Goal: Task Accomplishment & Management: Manage account settings

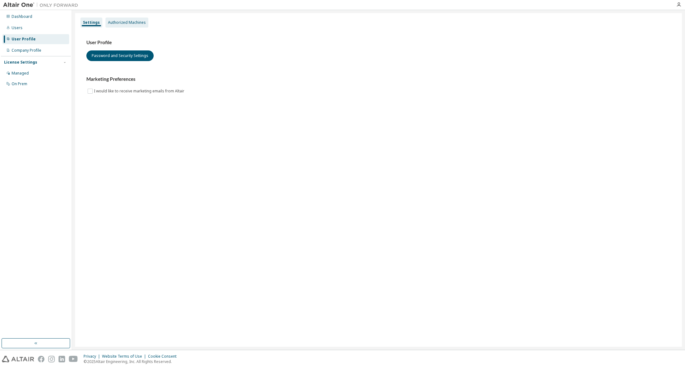
click at [131, 23] on div "Authorized Machines" at bounding box center [127, 22] width 38 height 5
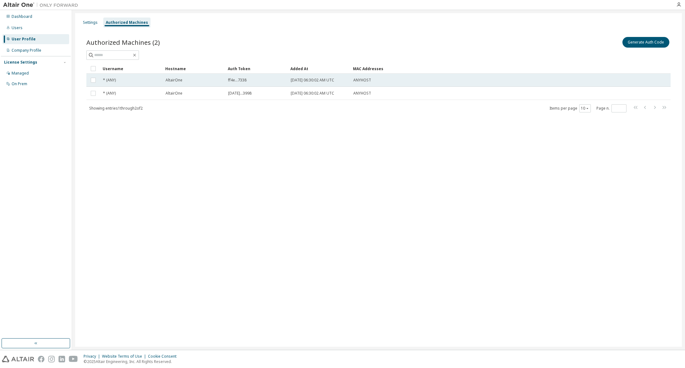
click at [305, 83] on span "[DATE] 06:30:02 AM UTC" at bounding box center [312, 80] width 43 height 5
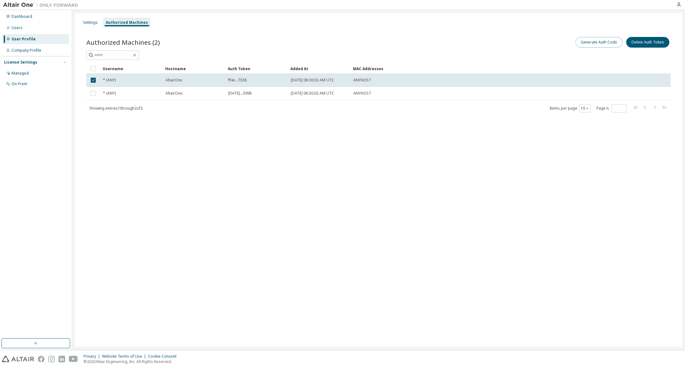
click at [599, 43] on button "Generate Auth Code" at bounding box center [598, 42] width 47 height 11
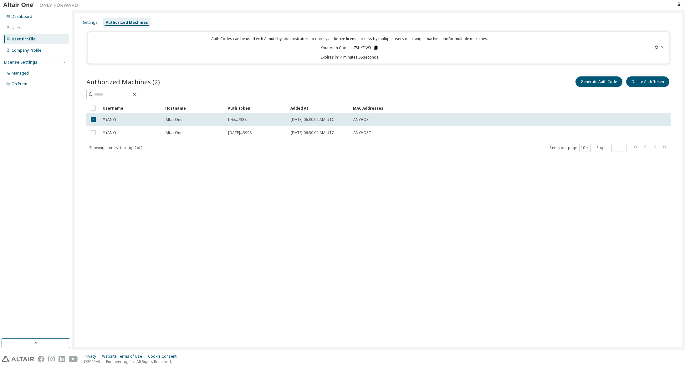
click at [376, 47] on icon at bounding box center [375, 48] width 3 height 4
click at [377, 48] on icon at bounding box center [375, 48] width 3 height 4
click at [190, 134] on div "AltairOne" at bounding box center [194, 132] width 57 height 5
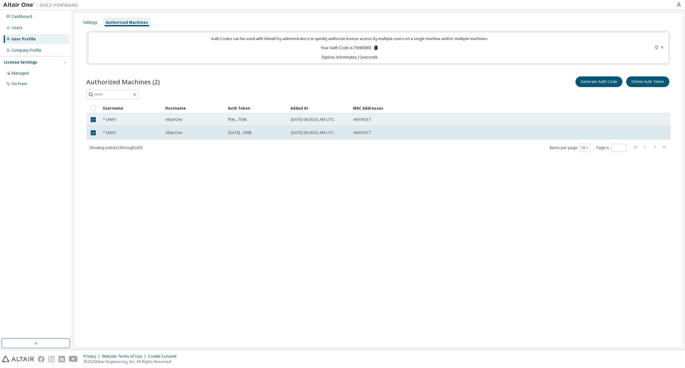
click at [112, 120] on span "* (ANY)" at bounding box center [109, 119] width 13 height 5
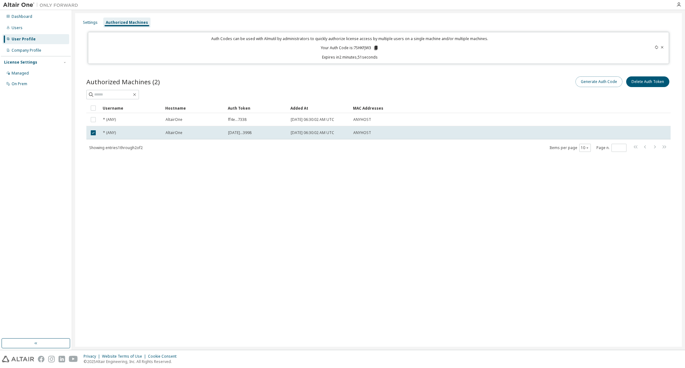
click at [603, 84] on button "Generate Auth Code" at bounding box center [598, 81] width 47 height 11
click at [468, 172] on div "Settings Authorized Machines Auth Codes can be used with Almutil by administrat…" at bounding box center [378, 179] width 607 height 333
click at [595, 81] on button "Generate Auth Code" at bounding box center [598, 81] width 47 height 11
click at [662, 47] on icon at bounding box center [662, 47] width 4 height 4
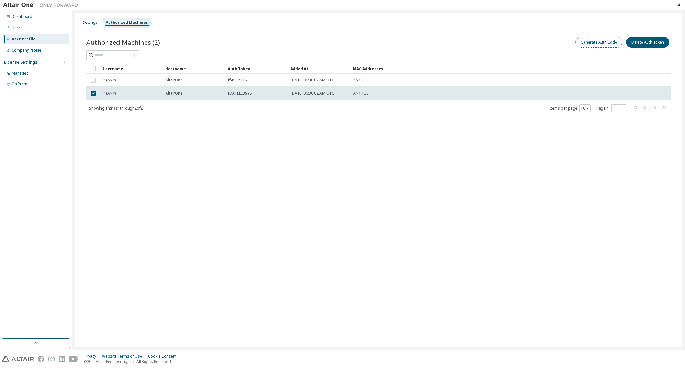
click at [593, 44] on button "Generate Auth Code" at bounding box center [598, 42] width 47 height 11
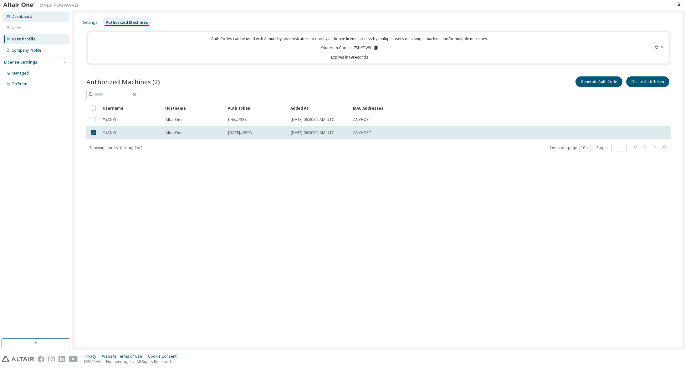
click at [20, 15] on div "Dashboard" at bounding box center [22, 16] width 21 height 5
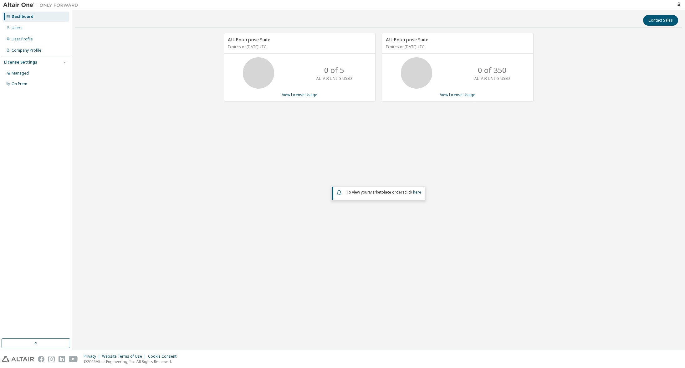
click at [466, 76] on div "0 of 350 ALTAIR UNITS USED" at bounding box center [457, 72] width 151 height 31
click at [470, 93] on link "View License Usage" at bounding box center [457, 94] width 35 height 5
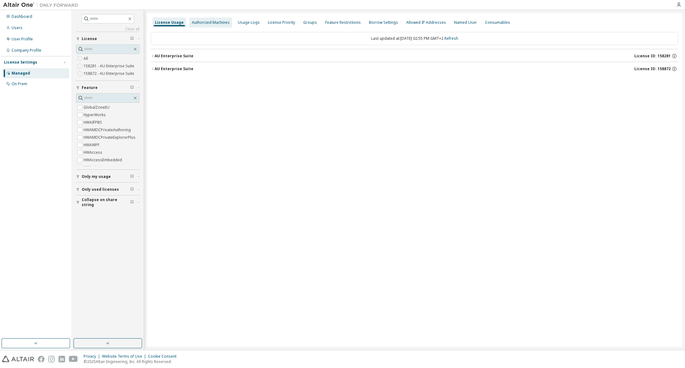
click at [203, 22] on div "Authorized Machines" at bounding box center [211, 22] width 38 height 5
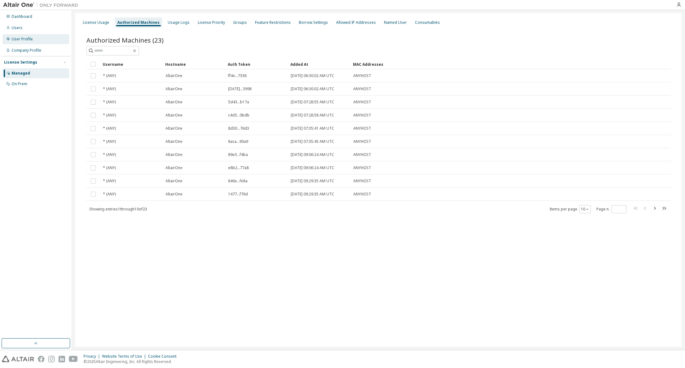
click at [24, 41] on div "User Profile" at bounding box center [22, 39] width 21 height 5
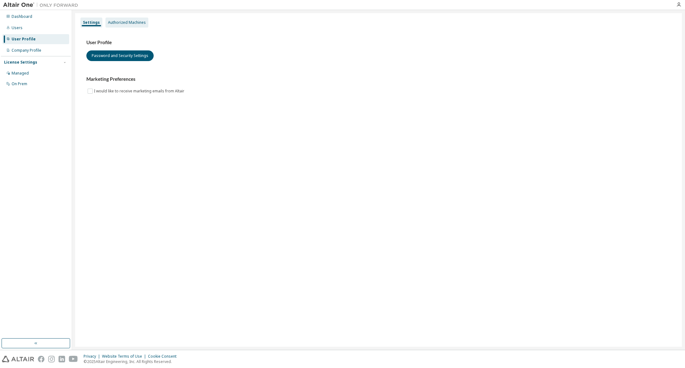
click at [122, 21] on div "Authorized Machines" at bounding box center [127, 22] width 38 height 5
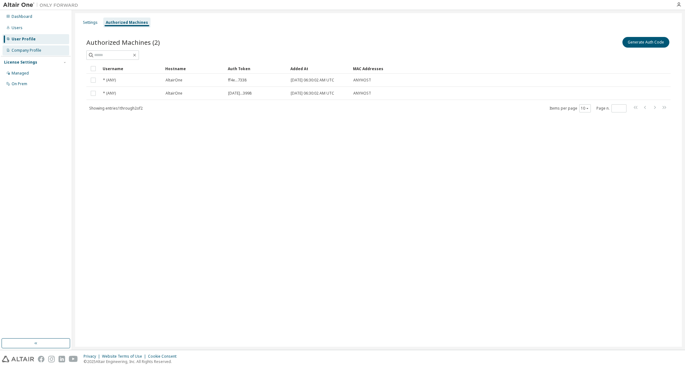
click at [33, 53] on div "Company Profile" at bounding box center [36, 50] width 67 height 10
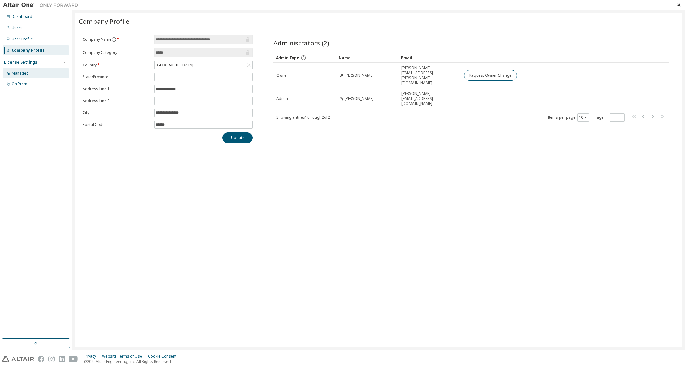
click at [22, 71] on div "Managed" at bounding box center [20, 73] width 17 height 5
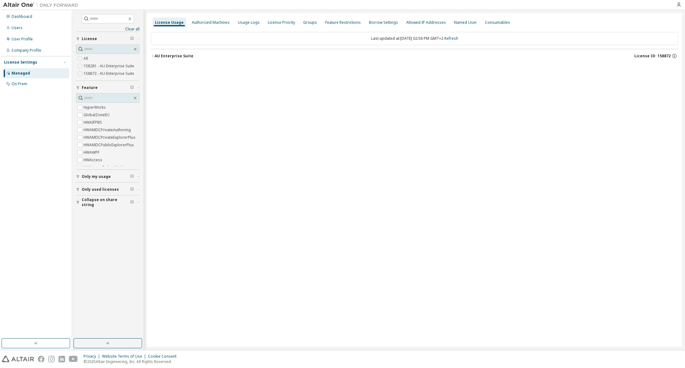
click at [151, 57] on icon "button" at bounding box center [153, 56] width 4 height 4
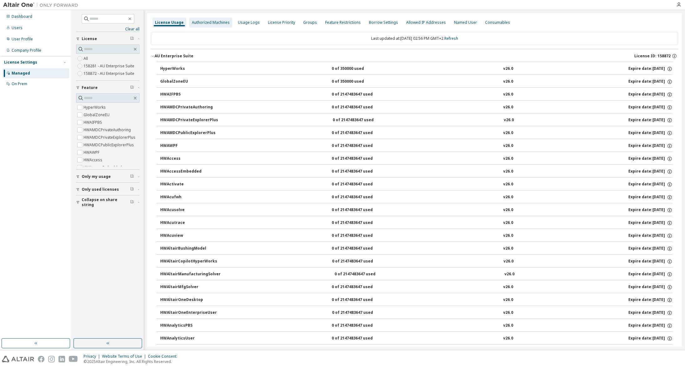
click at [210, 25] on div "Authorized Machines" at bounding box center [211, 22] width 38 height 5
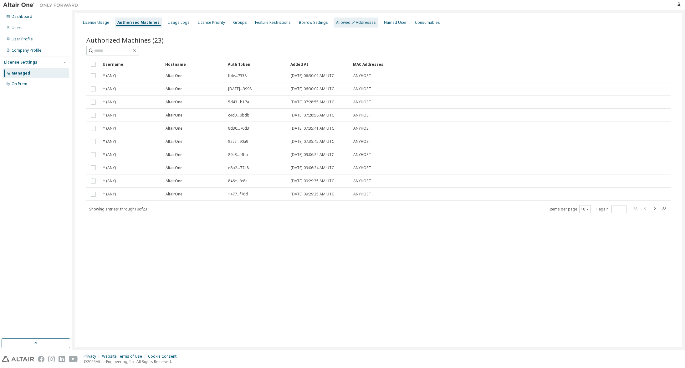
click at [336, 26] on div "Allowed IP Addresses" at bounding box center [356, 23] width 45 height 10
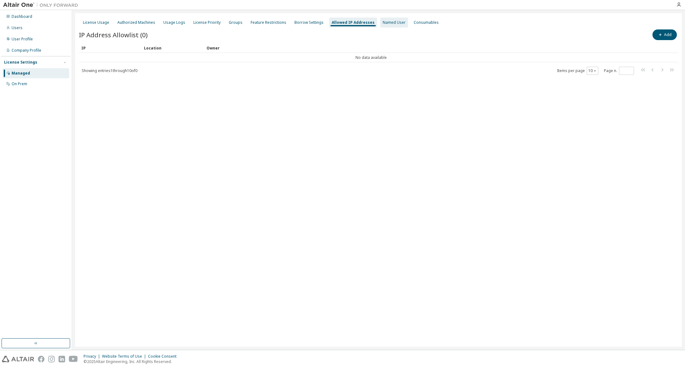
click at [383, 23] on div "Named User" at bounding box center [394, 22] width 23 height 5
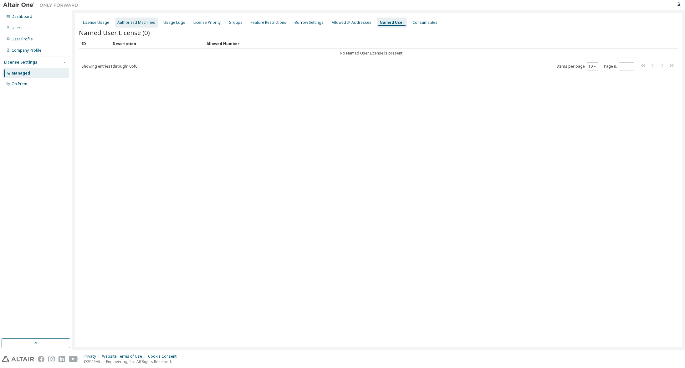
click at [139, 26] on div "Authorized Machines" at bounding box center [136, 23] width 43 height 10
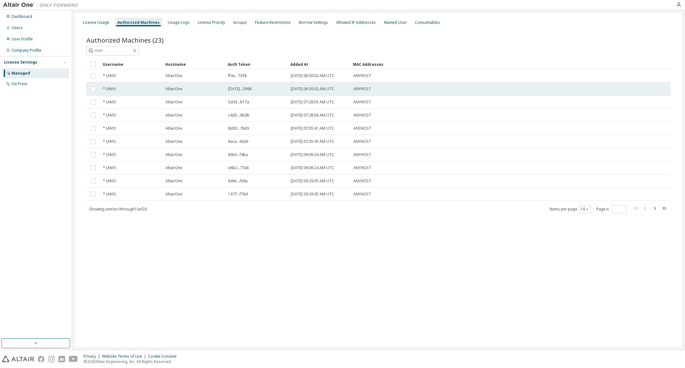
click at [174, 89] on span "AltairOne" at bounding box center [174, 88] width 17 height 5
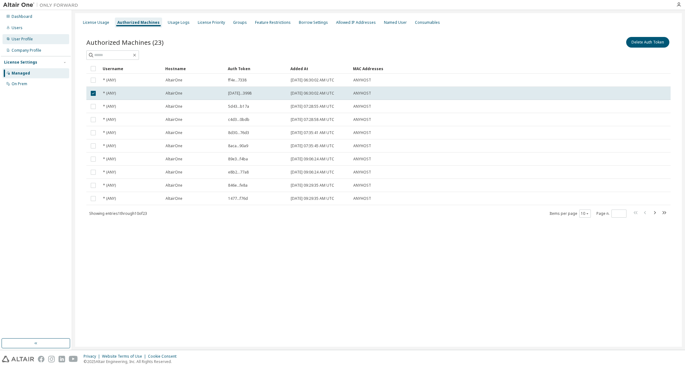
click at [22, 41] on div "User Profile" at bounding box center [22, 39] width 21 height 5
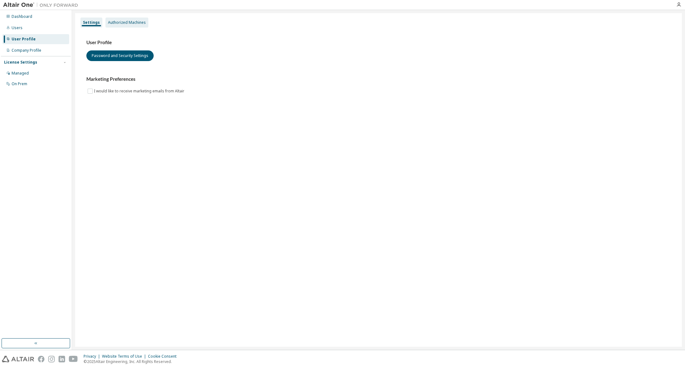
click at [127, 22] on div "Authorized Machines" at bounding box center [127, 22] width 38 height 5
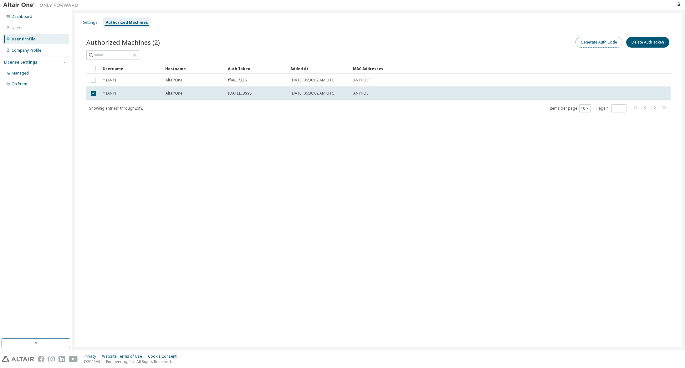
click at [593, 39] on button "Generate Auth Code" at bounding box center [598, 42] width 47 height 11
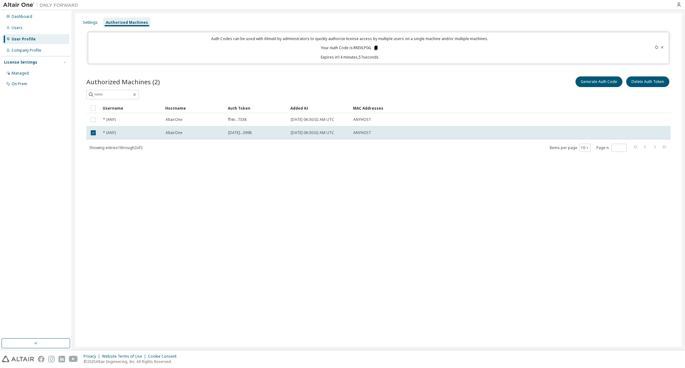
click at [377, 48] on icon at bounding box center [375, 48] width 3 height 4
click at [28, 72] on div "Managed" at bounding box center [36, 73] width 67 height 10
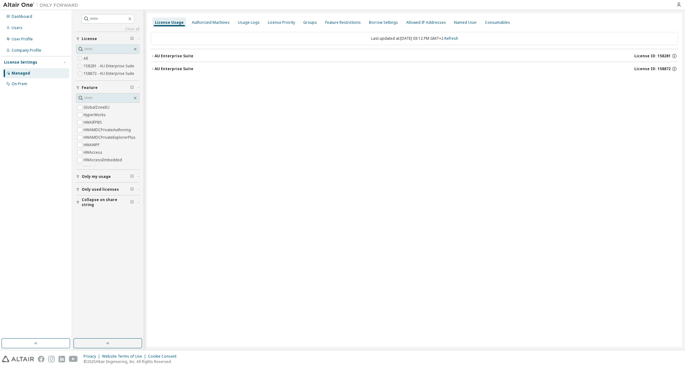
click at [99, 75] on label "158872 - AU Enterprise Suite" at bounding box center [110, 74] width 52 height 8
click at [152, 57] on icon "button" at bounding box center [153, 56] width 4 height 4
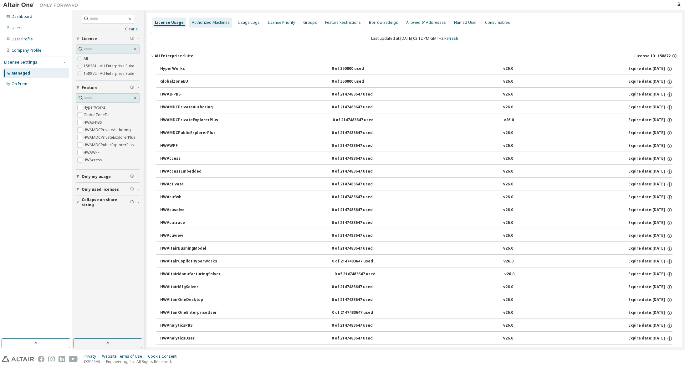
click at [203, 21] on div "Authorized Machines" at bounding box center [211, 22] width 38 height 5
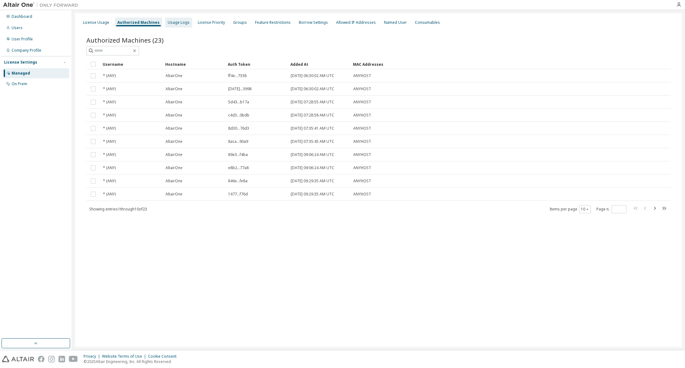
click at [176, 21] on div "Usage Logs" at bounding box center [179, 22] width 22 height 5
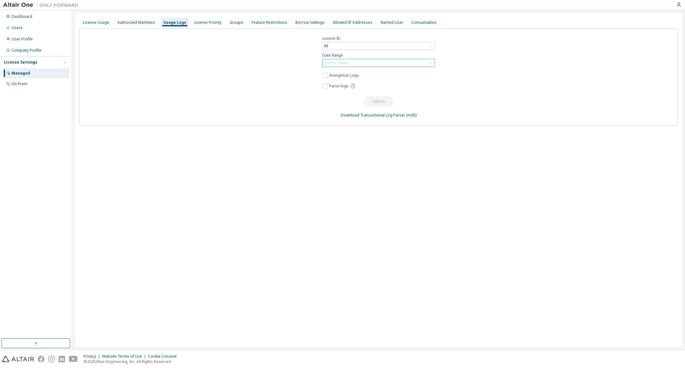
click at [368, 62] on div "Click to select" at bounding box center [379, 63] width 112 height 8
click at [364, 77] on li "Last 30 days" at bounding box center [378, 80] width 111 height 8
click at [375, 101] on button "Submit" at bounding box center [379, 101] width 30 height 11
click at [212, 25] on div "License Priority" at bounding box center [208, 23] width 32 height 10
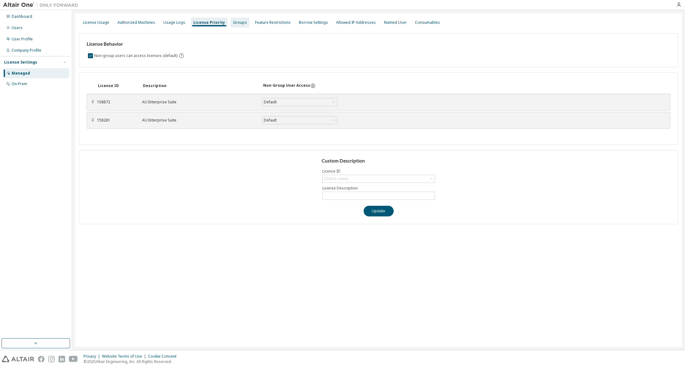
click at [233, 24] on div "Groups" at bounding box center [240, 22] width 14 height 5
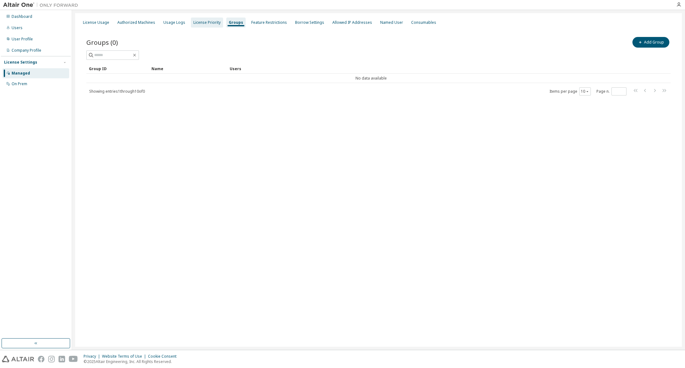
click at [206, 21] on div "License Priority" at bounding box center [206, 22] width 27 height 5
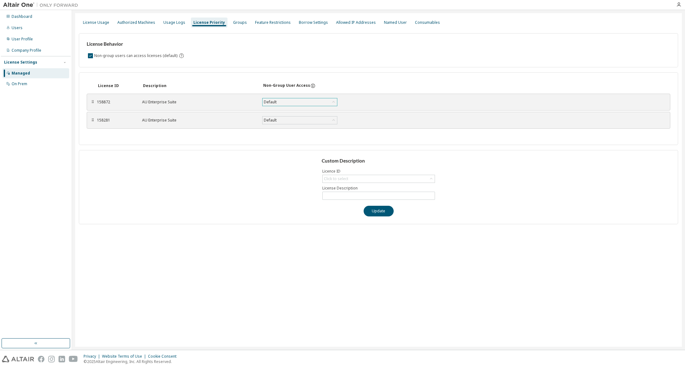
click at [334, 103] on icon at bounding box center [333, 102] width 6 height 6
click at [332, 102] on icon at bounding box center [333, 102] width 6 height 6
click at [284, 126] on li "False" at bounding box center [299, 126] width 73 height 8
click at [364, 102] on button "Save" at bounding box center [360, 102] width 30 height 11
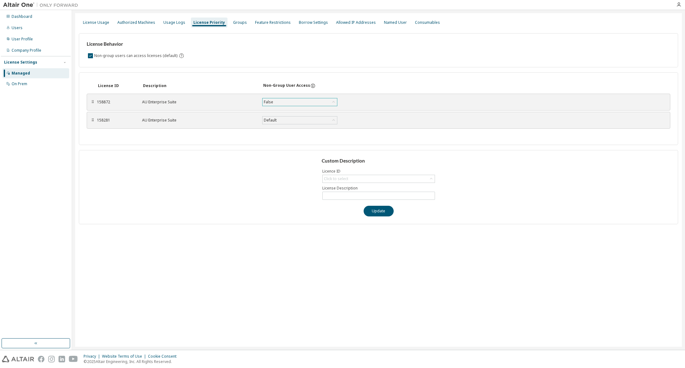
click at [335, 100] on icon at bounding box center [333, 102] width 6 height 6
click at [314, 112] on li "Default" at bounding box center [299, 110] width 73 height 8
click at [359, 101] on button "Save" at bounding box center [360, 102] width 30 height 11
click at [231, 25] on div "Groups" at bounding box center [240, 23] width 19 height 10
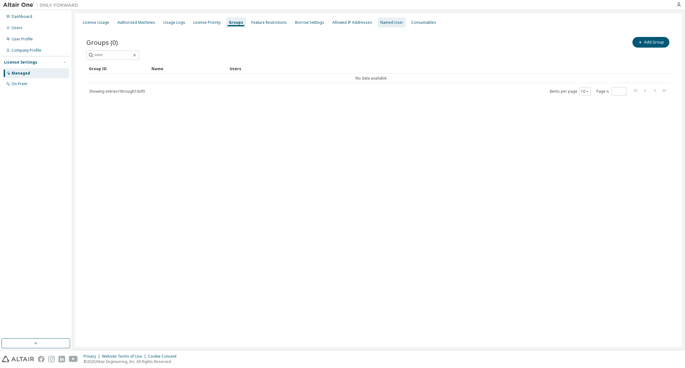
click at [381, 22] on div "Named User" at bounding box center [391, 22] width 23 height 5
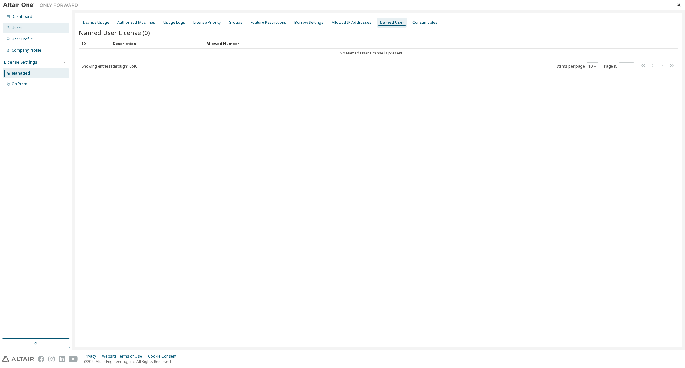
click at [16, 31] on div "Users" at bounding box center [36, 28] width 67 height 10
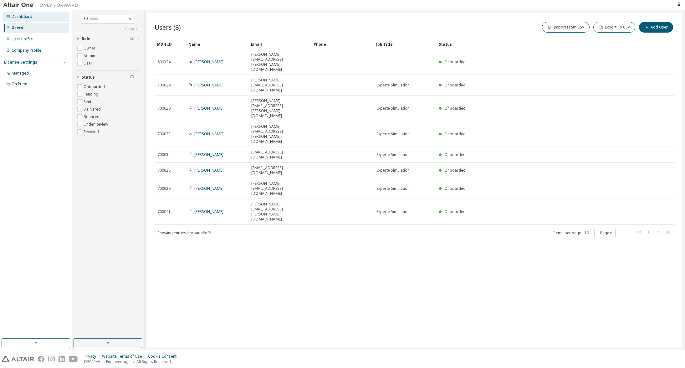
click at [23, 17] on div "Dashboard" at bounding box center [22, 16] width 21 height 5
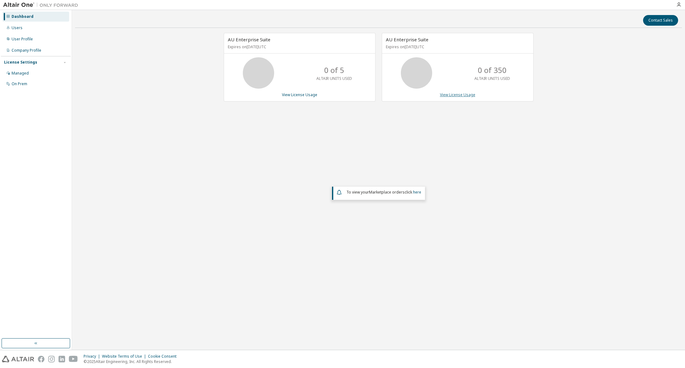
click at [463, 94] on link "View License Usage" at bounding box center [457, 94] width 35 height 5
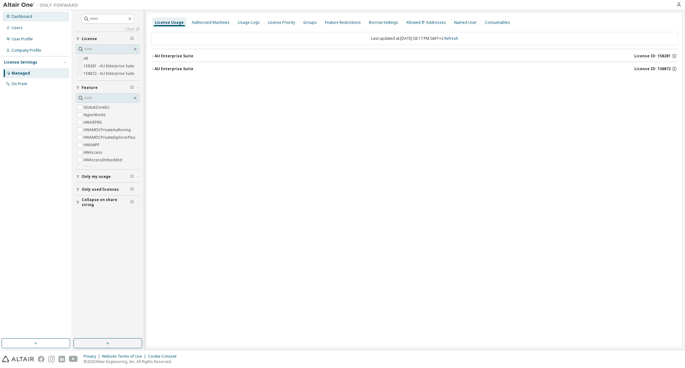
click at [29, 17] on div "Dashboard" at bounding box center [22, 16] width 21 height 5
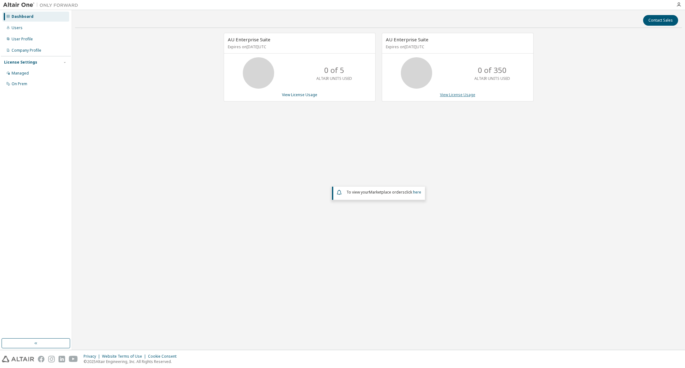
click at [449, 96] on link "View License Usage" at bounding box center [457, 94] width 35 height 5
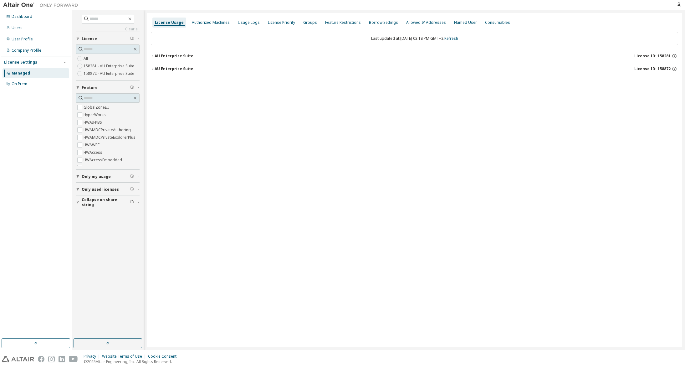
click at [151, 56] on icon "button" at bounding box center [153, 56] width 4 height 4
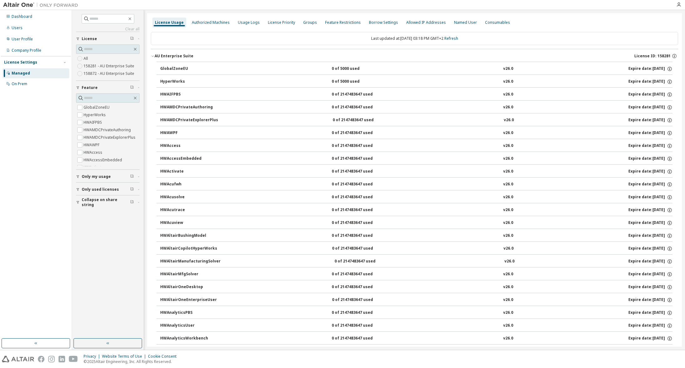
click at [151, 56] on icon "button" at bounding box center [153, 56] width 4 height 4
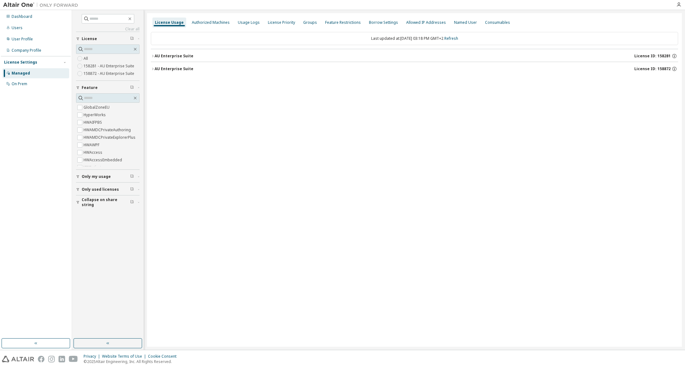
click at [151, 69] on icon "button" at bounding box center [153, 69] width 4 height 4
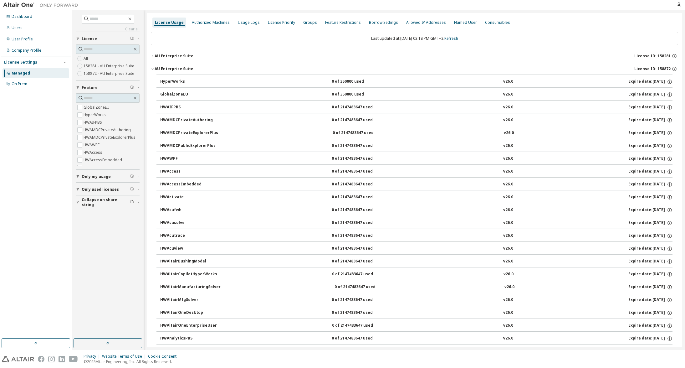
click at [151, 69] on icon "button" at bounding box center [153, 69] width 4 height 4
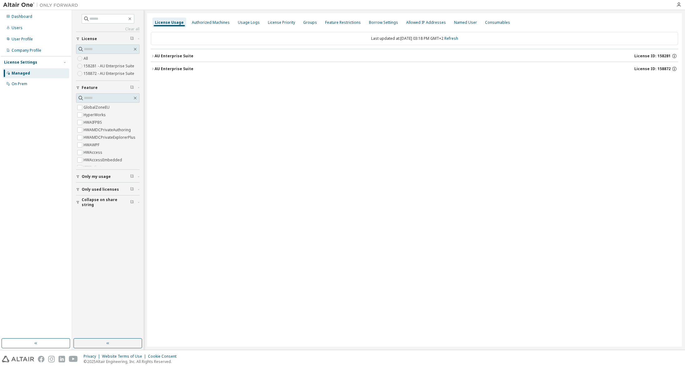
click at [124, 73] on label "158872 - AU Enterprise Suite" at bounding box center [110, 74] width 52 height 8
click at [152, 57] on icon "button" at bounding box center [153, 56] width 4 height 4
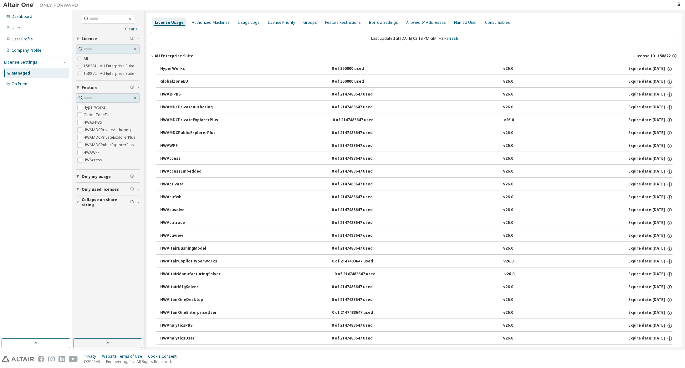
click at [152, 57] on icon "button" at bounding box center [153, 56] width 4 height 4
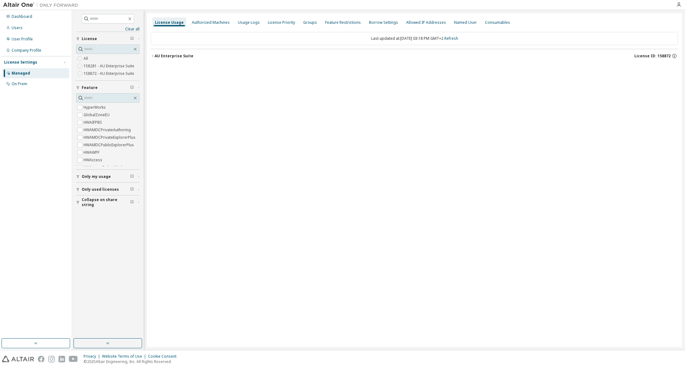
click at [106, 191] on span "Only used licenses" at bounding box center [100, 189] width 37 height 5
click at [106, 176] on span "Only my usage" at bounding box center [96, 176] width 29 height 5
click at [152, 56] on icon "button" at bounding box center [153, 56] width 4 height 4
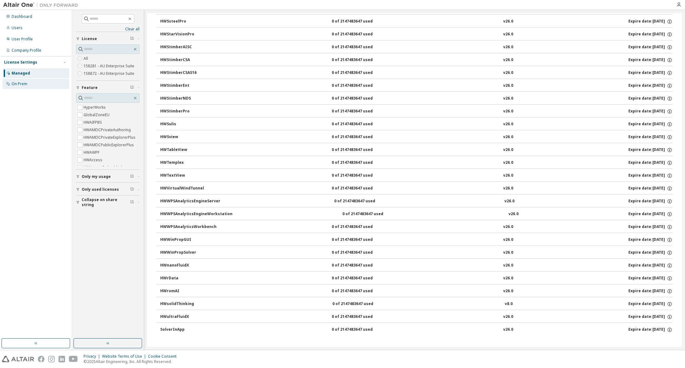
click at [23, 82] on div "On Prem" at bounding box center [20, 83] width 16 height 5
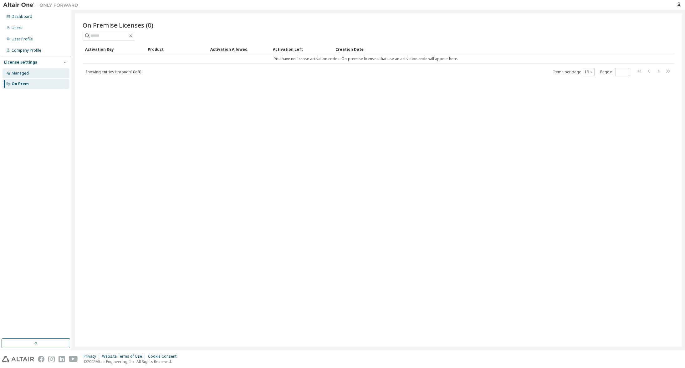
click at [25, 74] on div "Managed" at bounding box center [20, 73] width 17 height 5
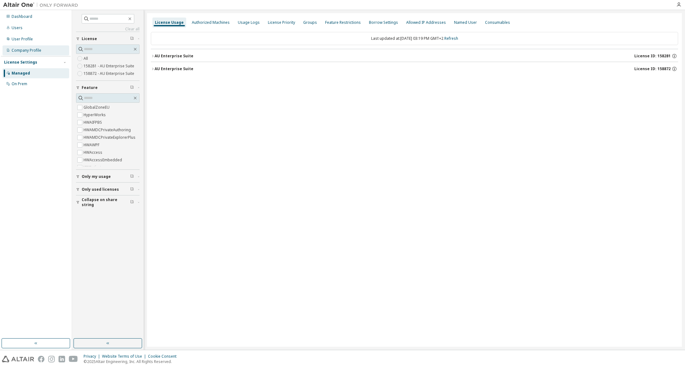
click at [33, 51] on div "Company Profile" at bounding box center [27, 50] width 30 height 5
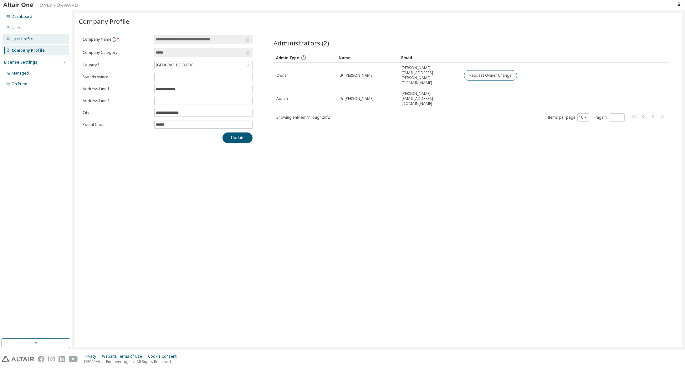
click at [31, 40] on div "User Profile" at bounding box center [22, 39] width 21 height 5
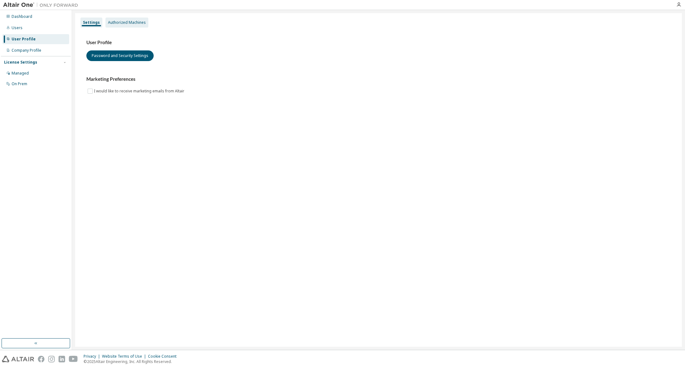
click at [124, 26] on div "Authorized Machines" at bounding box center [126, 23] width 43 height 10
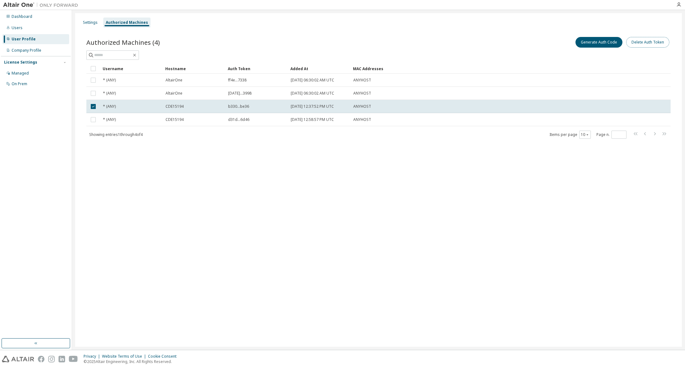
click at [654, 44] on button "Delete Auth Token" at bounding box center [647, 42] width 43 height 11
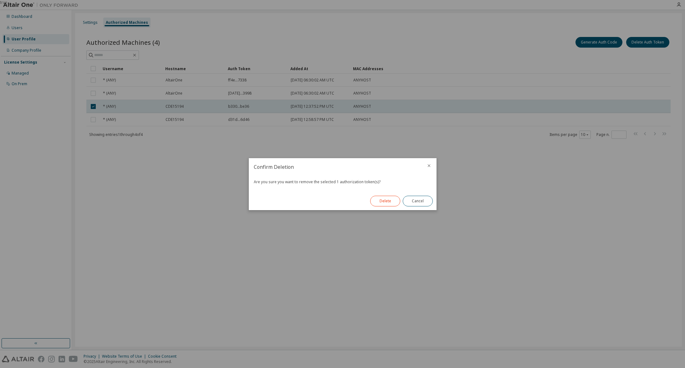
click at [376, 201] on button "Delete" at bounding box center [385, 201] width 30 height 11
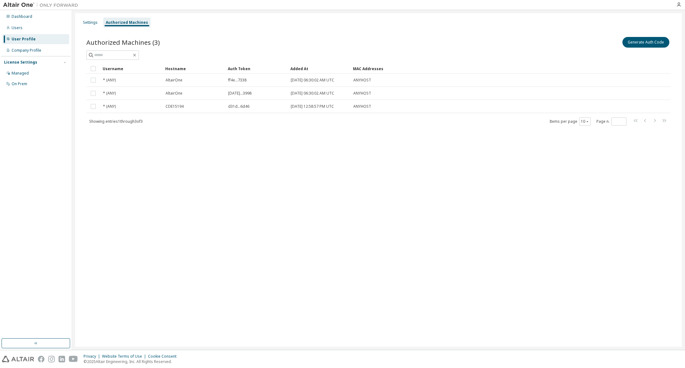
click at [345, 260] on div "Settings Authorized Machines Authorized Machines (3) Generate Auth Code Clear L…" at bounding box center [378, 179] width 607 height 333
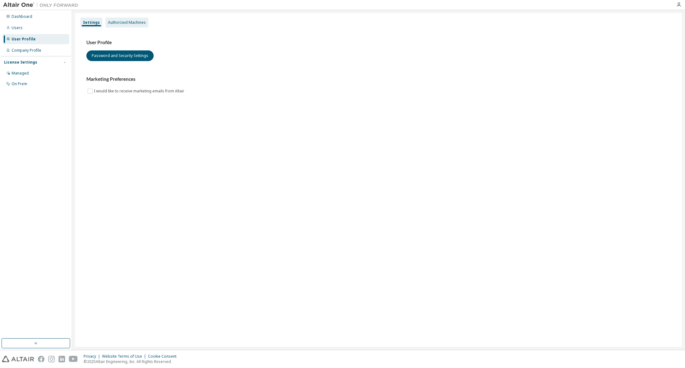
click at [131, 25] on div "Authorized Machines" at bounding box center [127, 22] width 38 height 5
click at [114, 19] on div "Authorized Machines" at bounding box center [126, 23] width 43 height 10
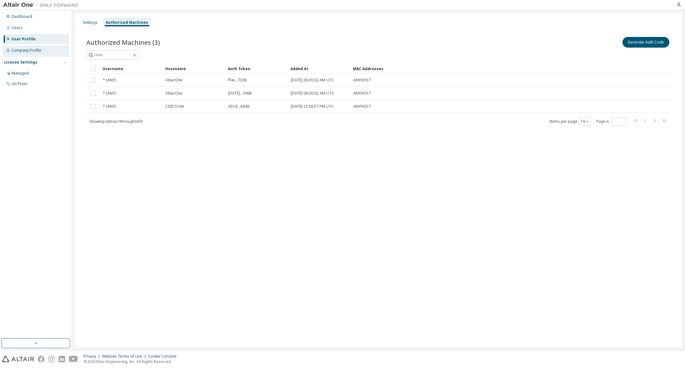
click at [30, 48] on div "Company Profile" at bounding box center [27, 50] width 30 height 5
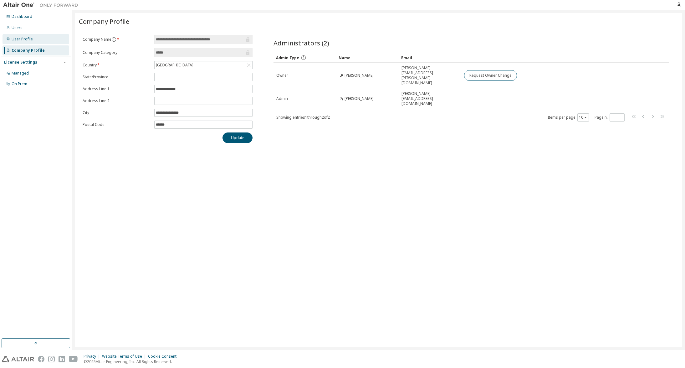
click at [23, 39] on div "User Profile" at bounding box center [22, 39] width 21 height 5
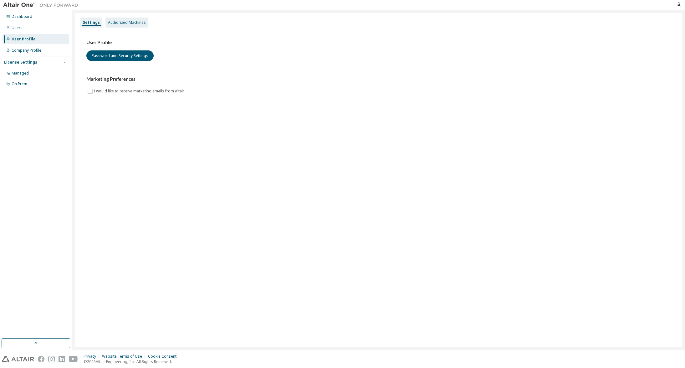
click at [123, 23] on div "Authorized Machines" at bounding box center [127, 22] width 38 height 5
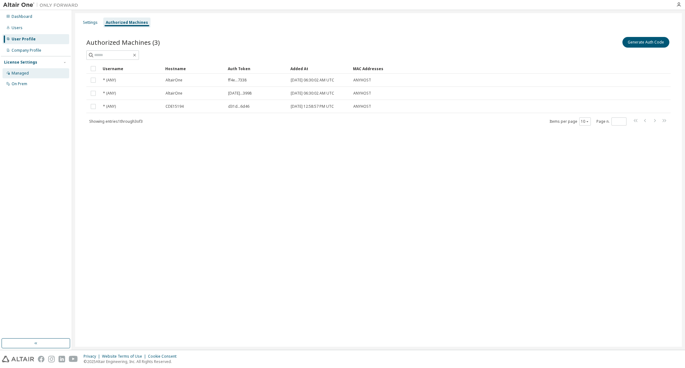
click at [23, 71] on div "Managed" at bounding box center [20, 73] width 17 height 5
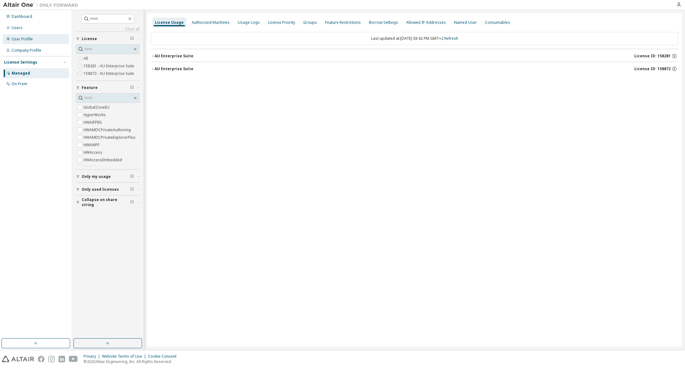
click at [23, 41] on div "User Profile" at bounding box center [22, 39] width 21 height 5
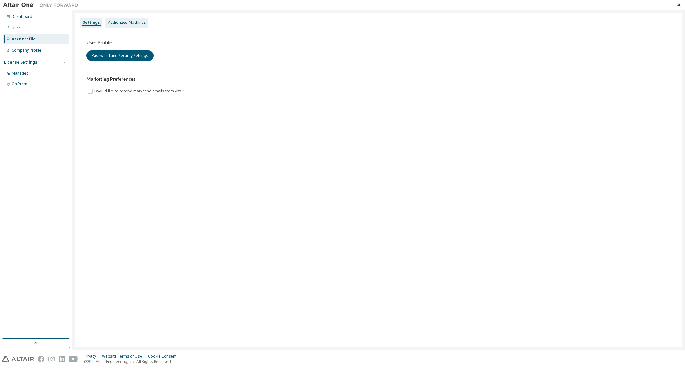
click at [121, 25] on div "Authorized Machines" at bounding box center [126, 23] width 43 height 10
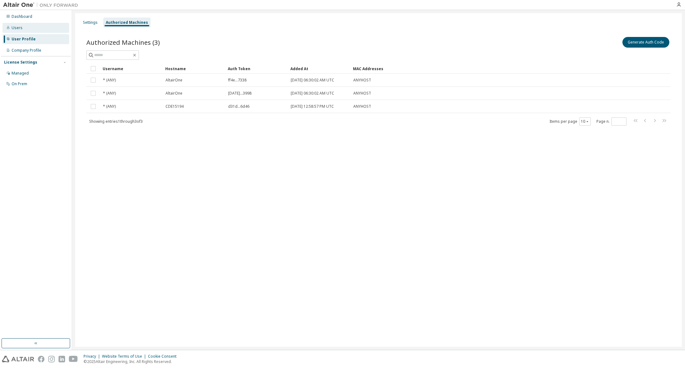
click at [19, 29] on div "Users" at bounding box center [17, 27] width 11 height 5
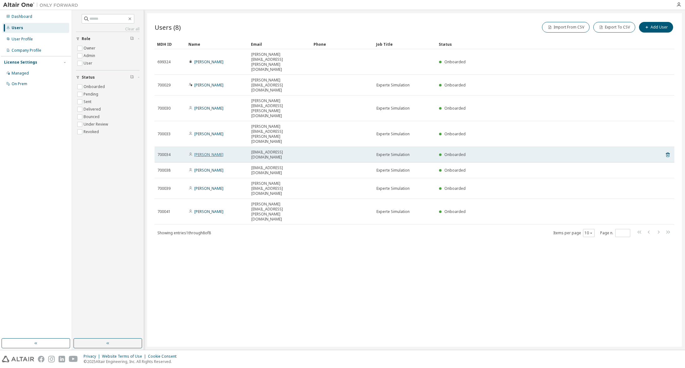
click at [210, 152] on link "[PERSON_NAME]" at bounding box center [208, 154] width 29 height 5
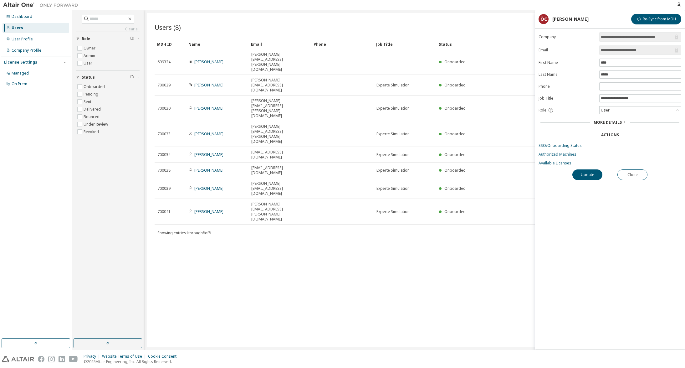
click at [549, 156] on link "Authorized Machines" at bounding box center [609, 154] width 143 height 5
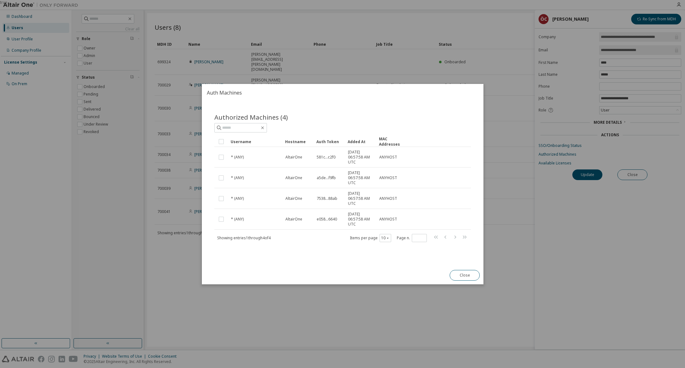
click at [462, 274] on button "Close" at bounding box center [465, 275] width 30 height 11
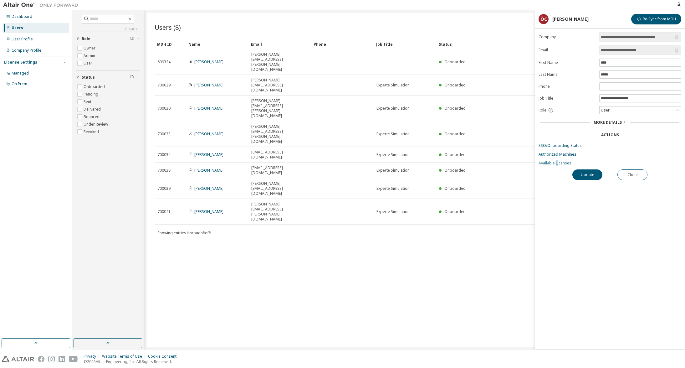
click at [556, 162] on link "Available Licenses" at bounding box center [609, 163] width 143 height 5
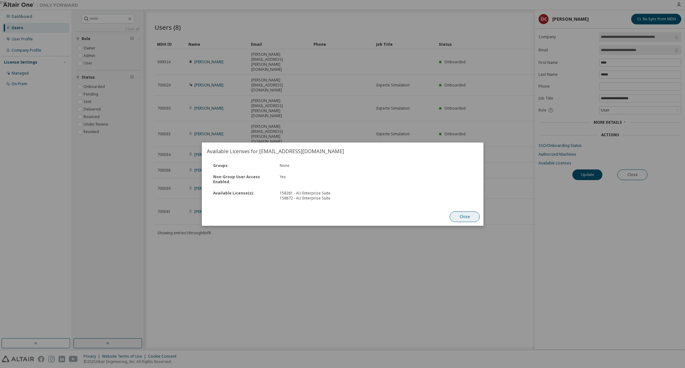
click at [459, 217] on button "Close" at bounding box center [465, 216] width 30 height 11
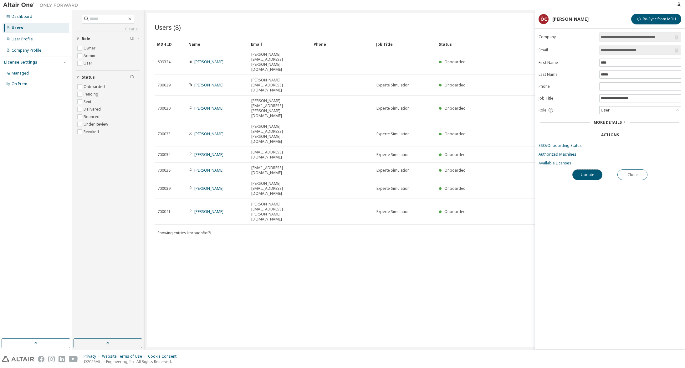
click at [587, 177] on button "Update" at bounding box center [587, 174] width 30 height 11
click at [564, 156] on link "Authorized Machines" at bounding box center [609, 154] width 143 height 5
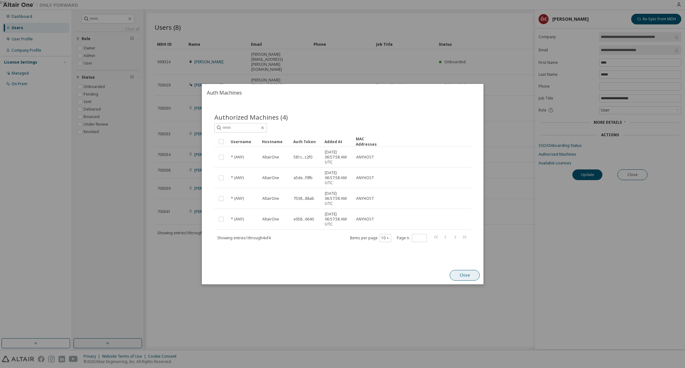
click at [458, 278] on button "Close" at bounding box center [465, 275] width 30 height 11
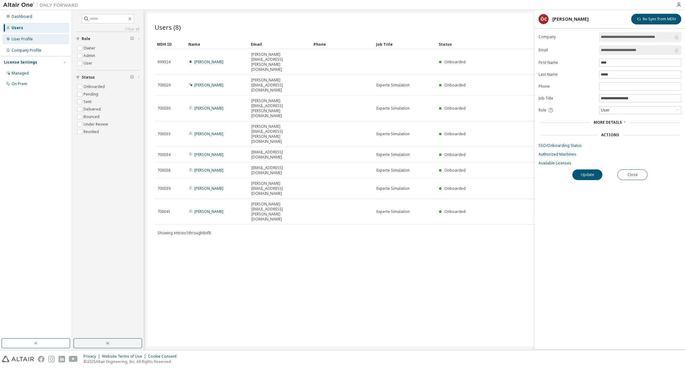
click at [28, 38] on div "User Profile" at bounding box center [22, 39] width 21 height 5
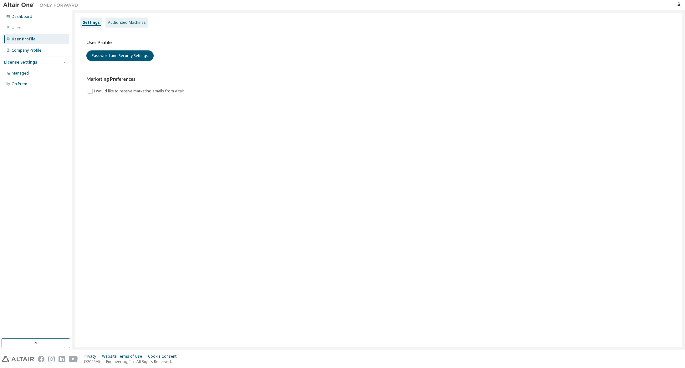
click at [111, 25] on div "Authorized Machines" at bounding box center [127, 22] width 38 height 5
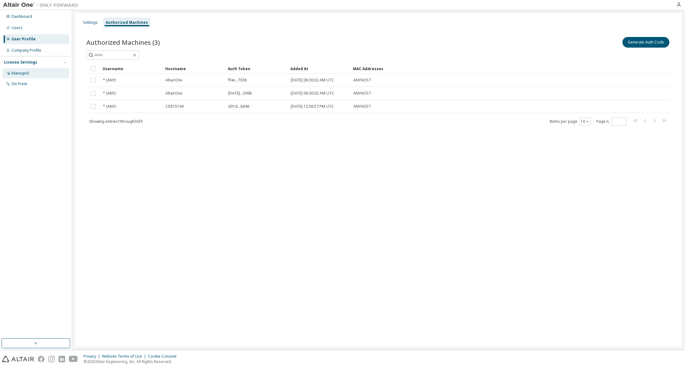
click at [16, 73] on div "Managed" at bounding box center [20, 73] width 17 height 5
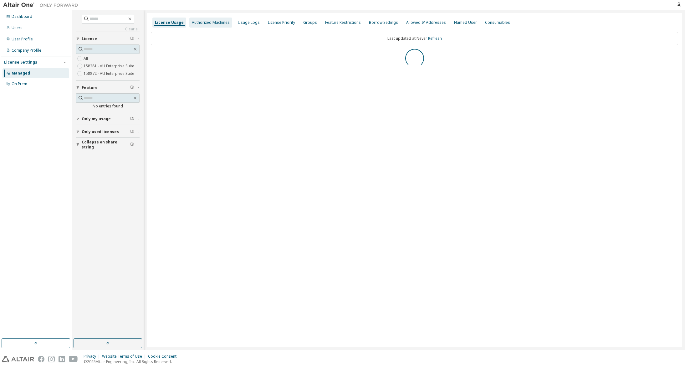
click at [207, 22] on div "Authorized Machines" at bounding box center [211, 22] width 38 height 5
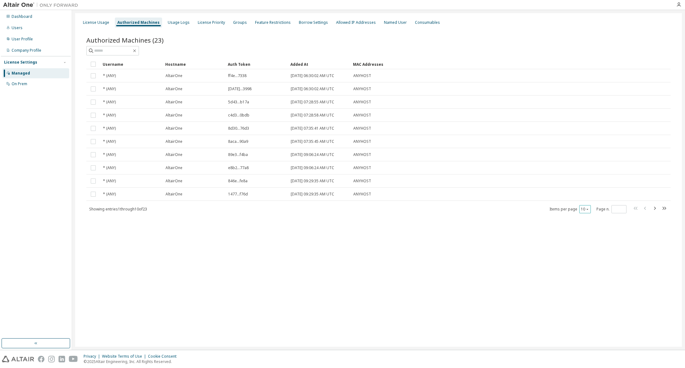
click at [588, 210] on icon "button" at bounding box center [587, 209] width 4 height 4
click at [585, 242] on div "50" at bounding box center [604, 240] width 50 height 8
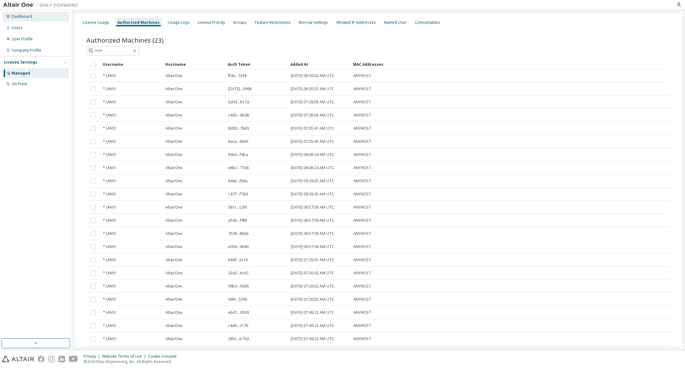
click at [20, 19] on div "Dashboard" at bounding box center [22, 16] width 21 height 5
